Goal: Information Seeking & Learning: Learn about a topic

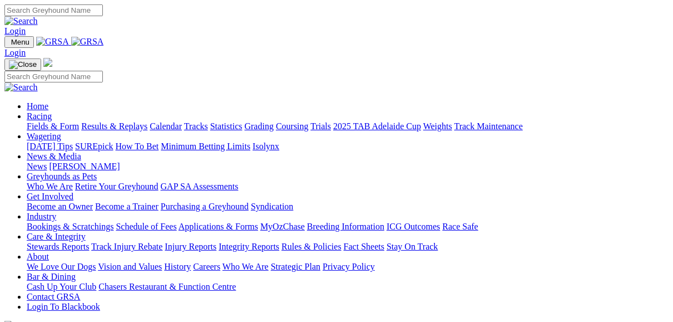
click at [46, 121] on link "Fields & Form" at bounding box center [53, 125] width 52 height 9
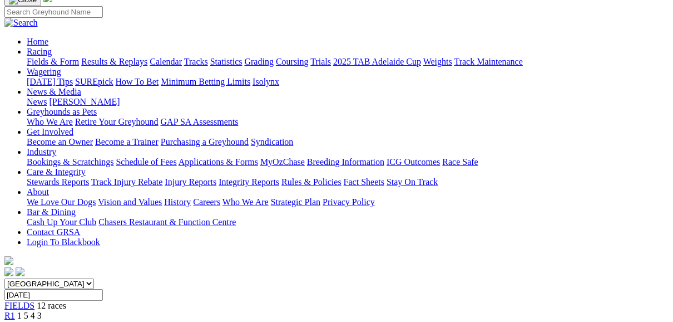
scroll to position [89, 0]
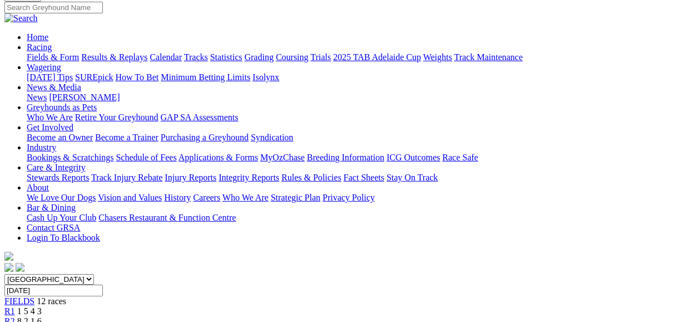
click at [15, 316] on span "R2" at bounding box center [9, 320] width 11 height 9
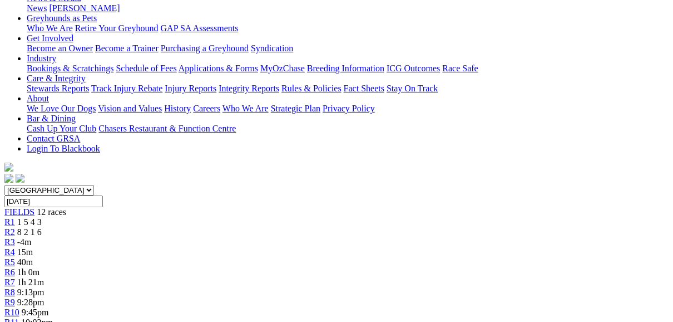
scroll to position [134, 0]
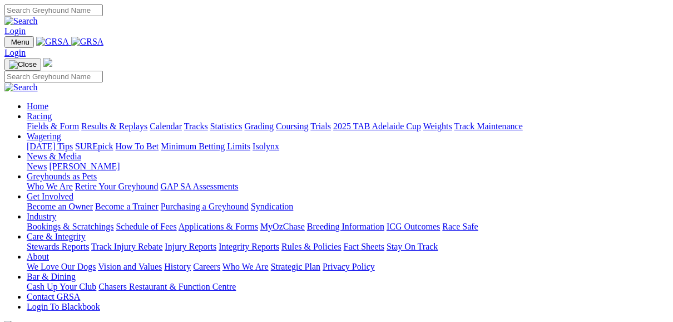
click at [142, 121] on link "Results & Replays" at bounding box center [114, 125] width 66 height 9
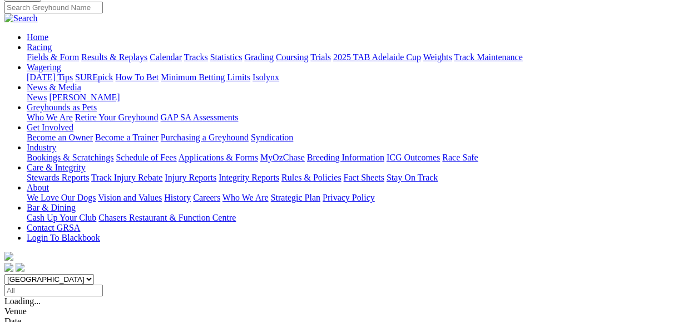
scroll to position [45, 0]
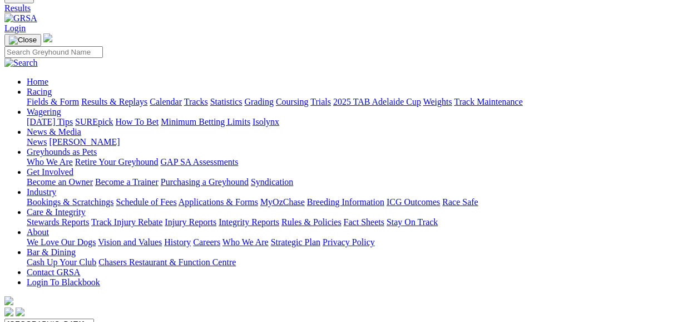
click at [147, 97] on link "Results & Replays" at bounding box center [114, 101] width 66 height 9
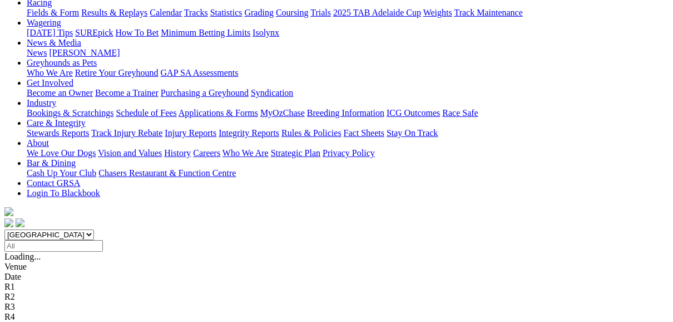
scroll to position [178, 0]
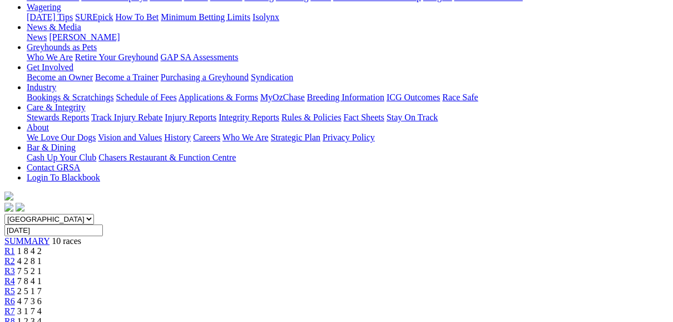
scroll to position [134, 0]
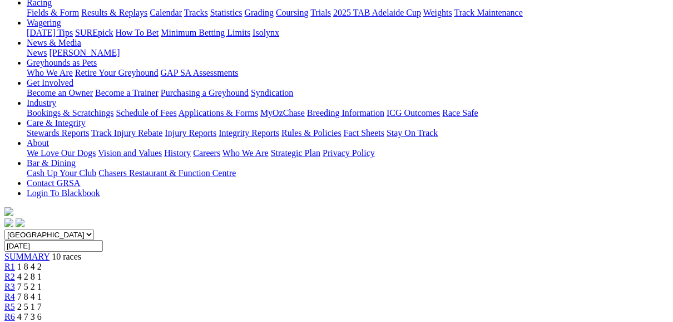
click at [15, 272] on span "R2" at bounding box center [9, 276] width 11 height 9
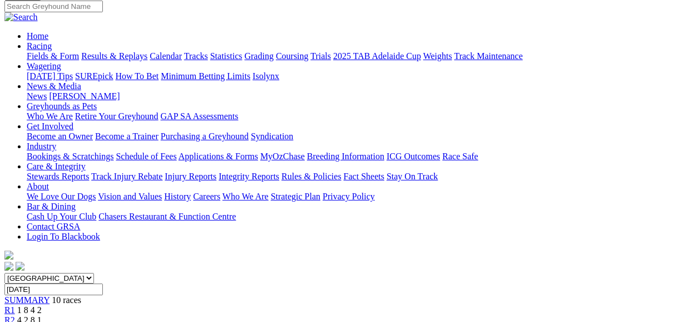
scroll to position [89, 0]
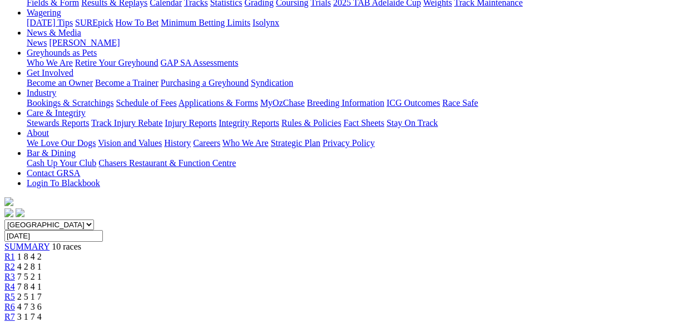
scroll to position [89, 0]
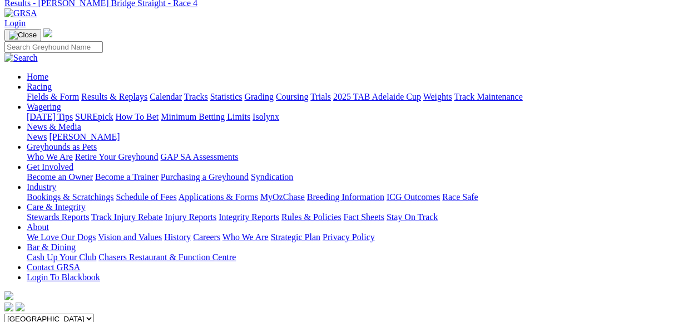
scroll to position [45, 0]
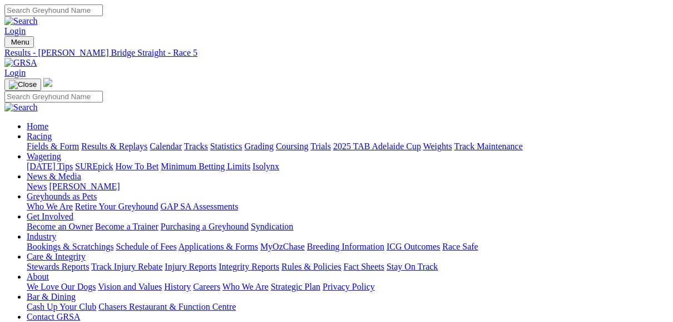
click at [147, 141] on link "Results & Replays" at bounding box center [114, 145] width 66 height 9
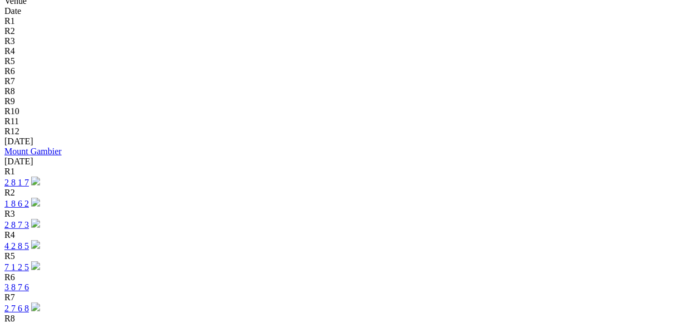
scroll to position [401, 0]
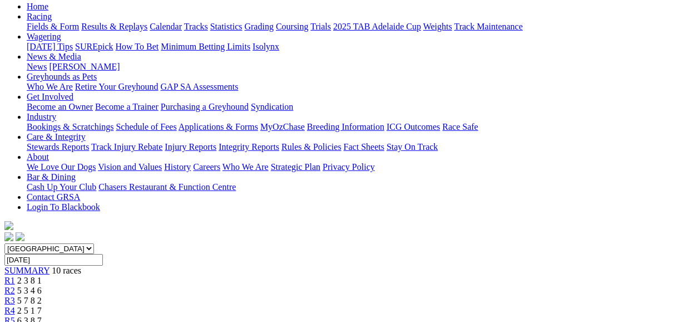
scroll to position [134, 0]
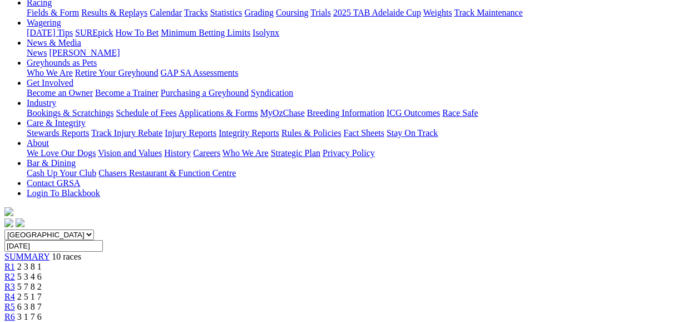
click at [15, 272] on link "R2" at bounding box center [9, 276] width 11 height 9
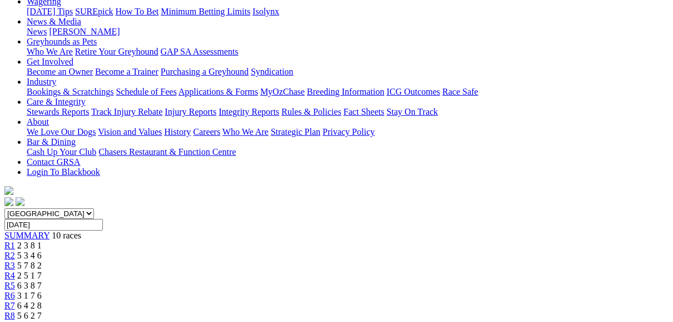
scroll to position [134, 0]
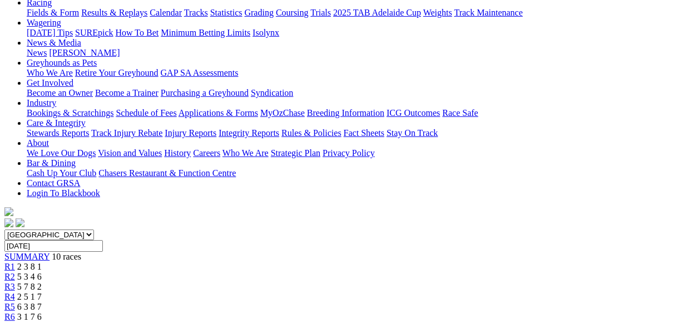
click at [15, 282] on span "R3" at bounding box center [9, 286] width 11 height 9
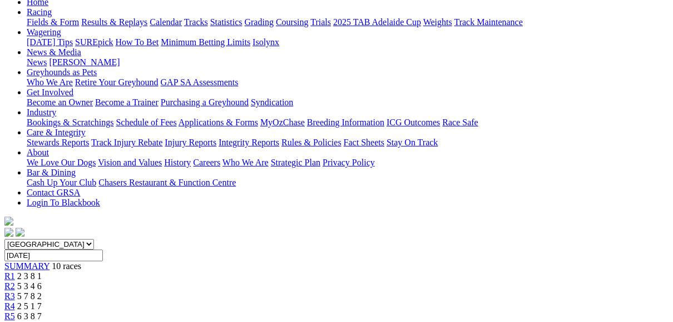
scroll to position [89, 0]
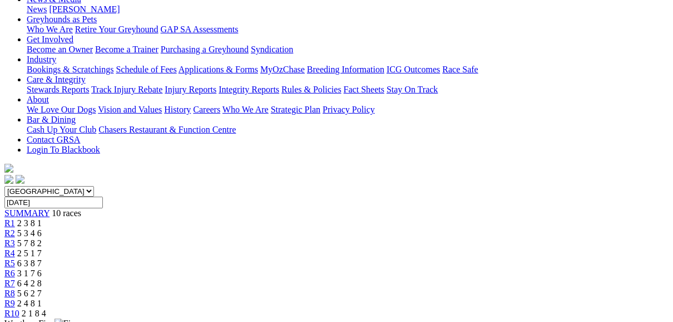
scroll to position [132, 0]
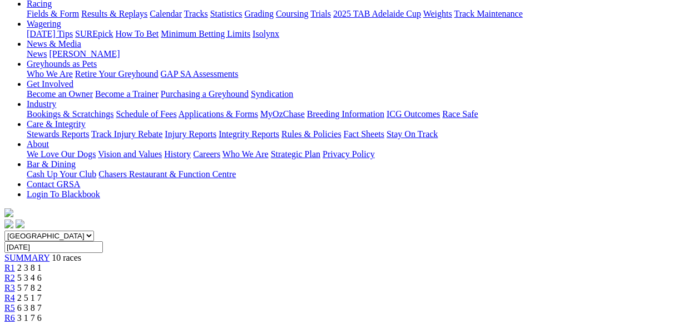
click at [15, 303] on span "R5" at bounding box center [9, 307] width 11 height 9
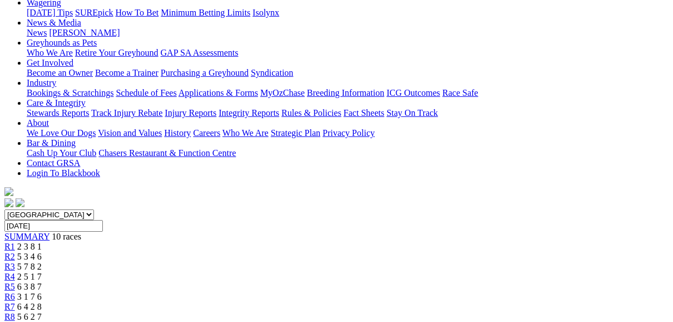
scroll to position [134, 0]
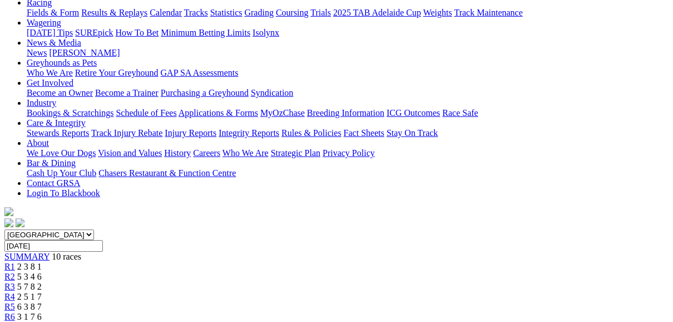
click at [15, 312] on link "R6" at bounding box center [9, 316] width 11 height 9
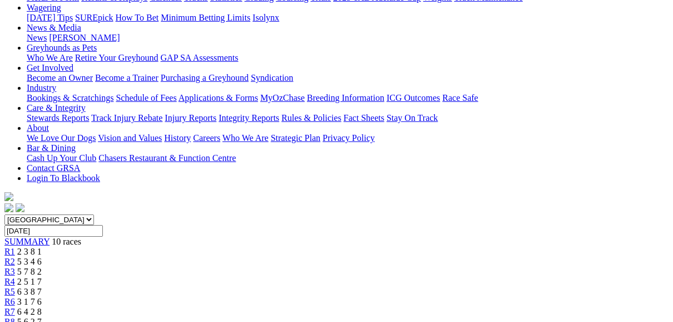
scroll to position [134, 0]
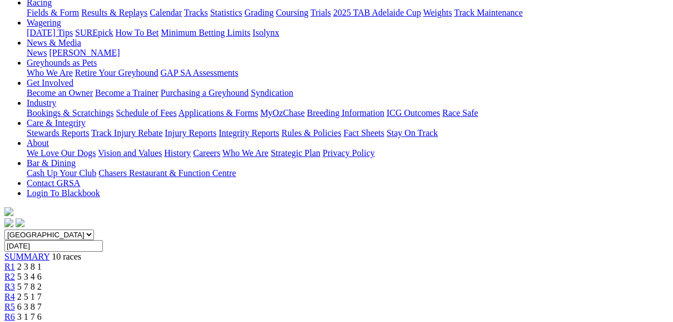
click at [15, 321] on span "R7" at bounding box center [9, 326] width 11 height 9
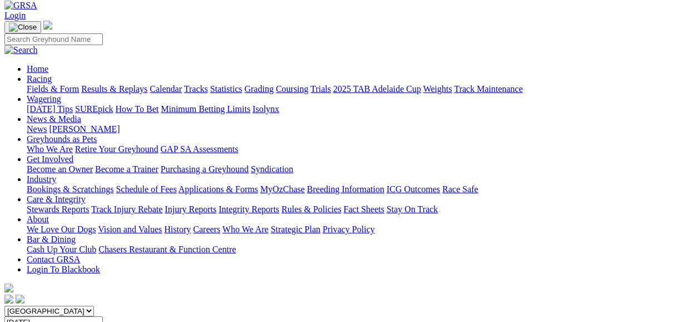
scroll to position [45, 0]
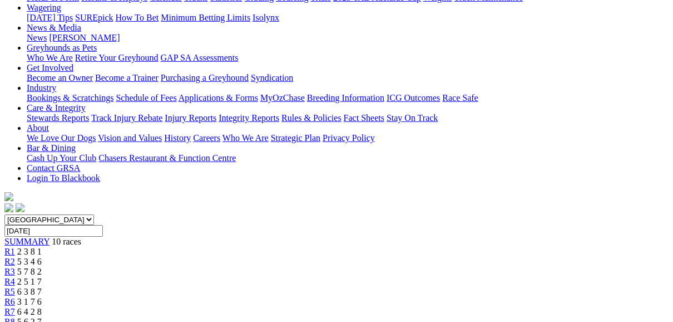
scroll to position [134, 0]
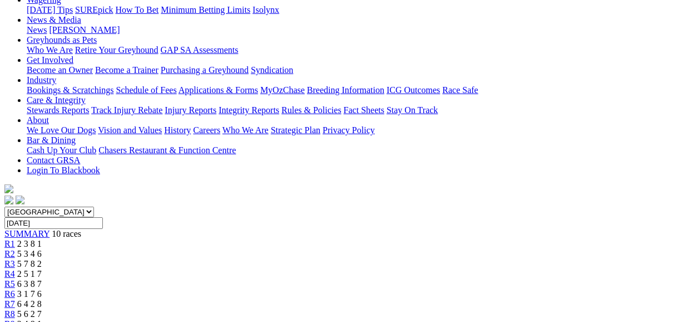
scroll to position [134, 0]
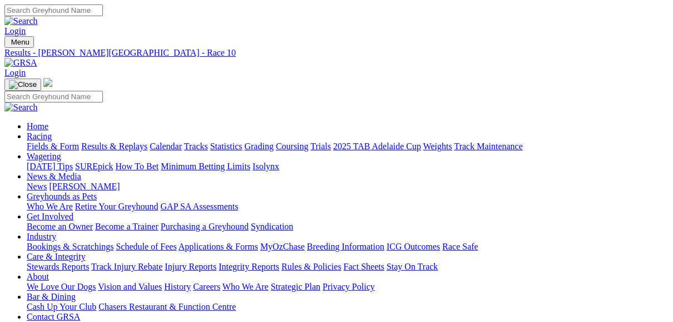
click at [147, 141] on link "Results & Replays" at bounding box center [114, 145] width 66 height 9
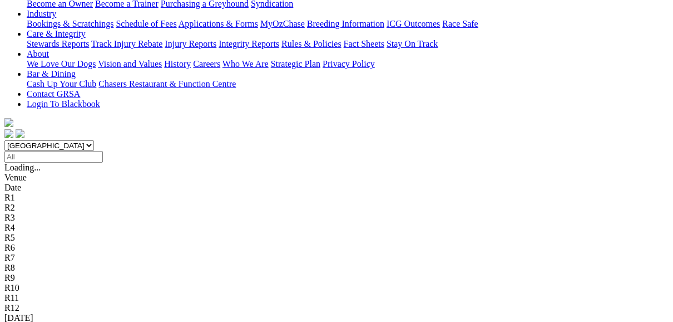
scroll to position [267, 0]
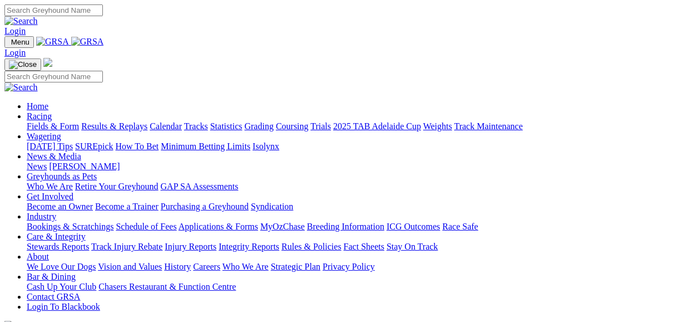
click at [48, 121] on link "Fields & Form" at bounding box center [53, 125] width 52 height 9
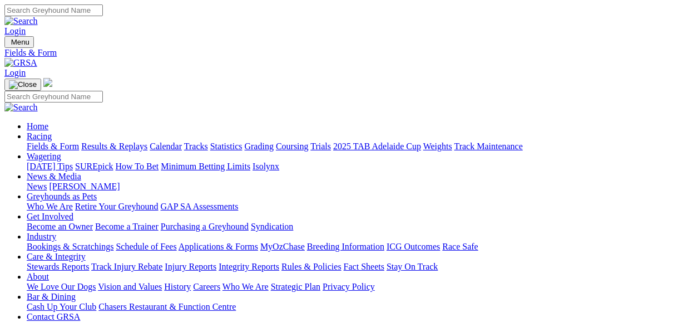
click at [51, 141] on link "Fields & Form" at bounding box center [53, 145] width 52 height 9
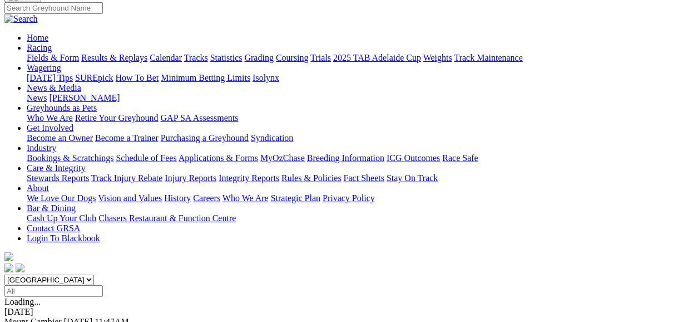
scroll to position [89, 0]
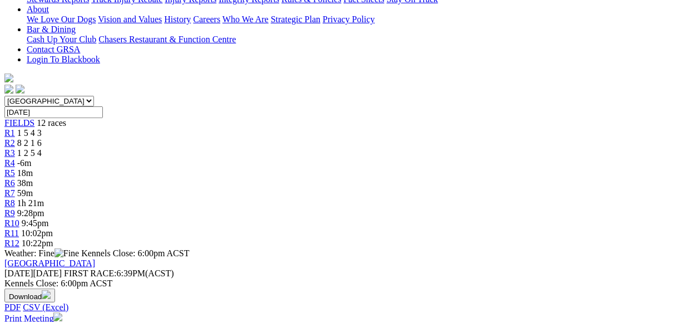
scroll to position [89, 0]
